Goal: Check status: Check status

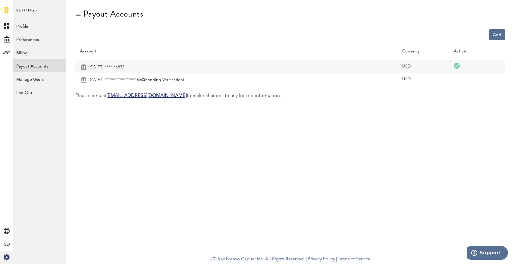
click at [176, 79] on span "(Pending Verification)" at bounding box center [164, 79] width 40 height 11
click at [154, 80] on button "Verify" at bounding box center [151, 80] width 14 height 8
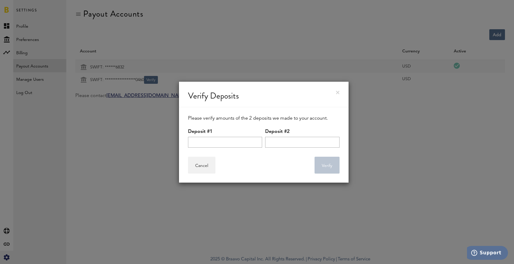
click at [225, 173] on div "Cancel Verify" at bounding box center [264, 165] width 152 height 17
click at [336, 90] on div "Verify Deposits" at bounding box center [264, 95] width 170 height 26
click at [336, 92] on link at bounding box center [338, 93] width 4 height 4
